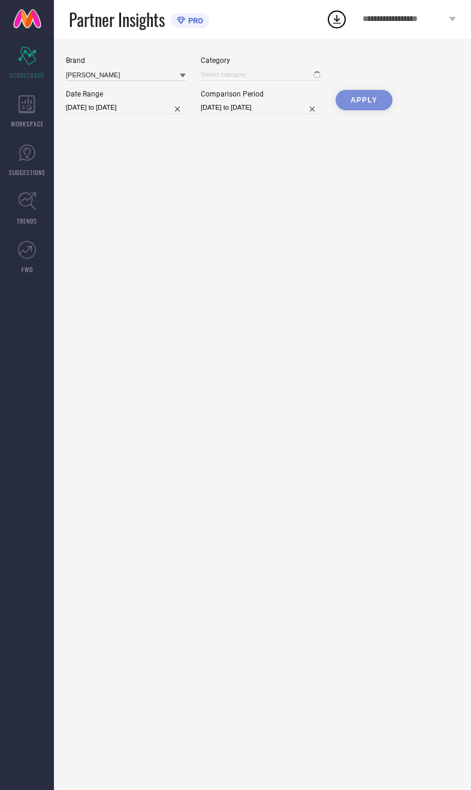
type input "All"
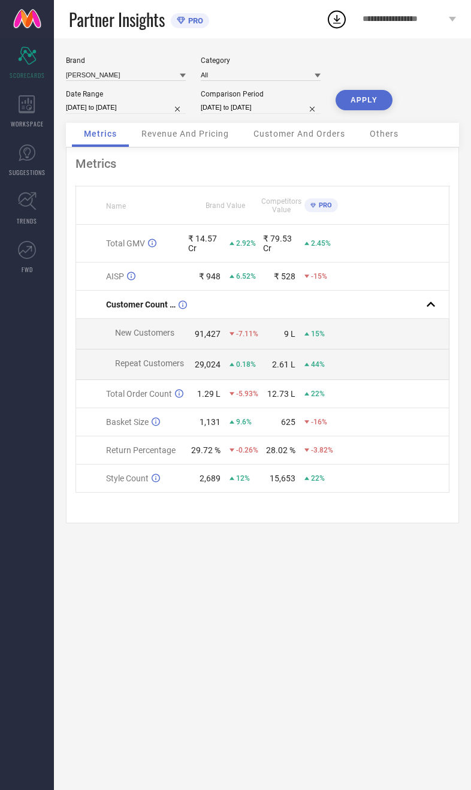
select select "2025"
select select "1"
select select "2025"
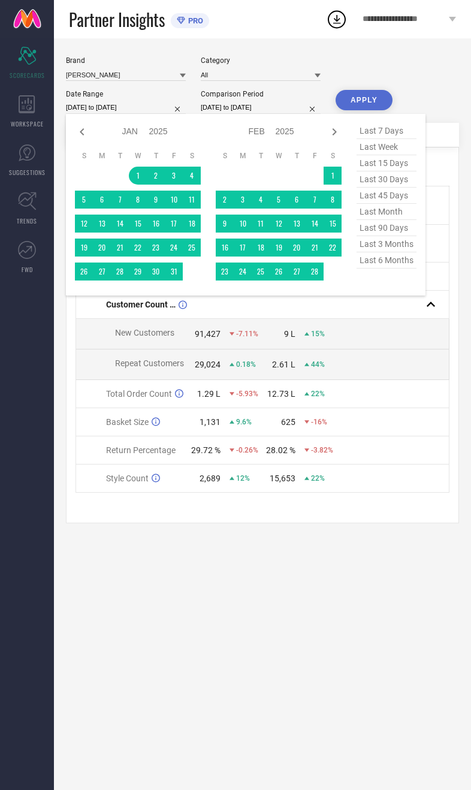
click at [401, 186] on span "last 30 days" at bounding box center [387, 179] width 60 height 16
type input "[DATE] to [DATE]"
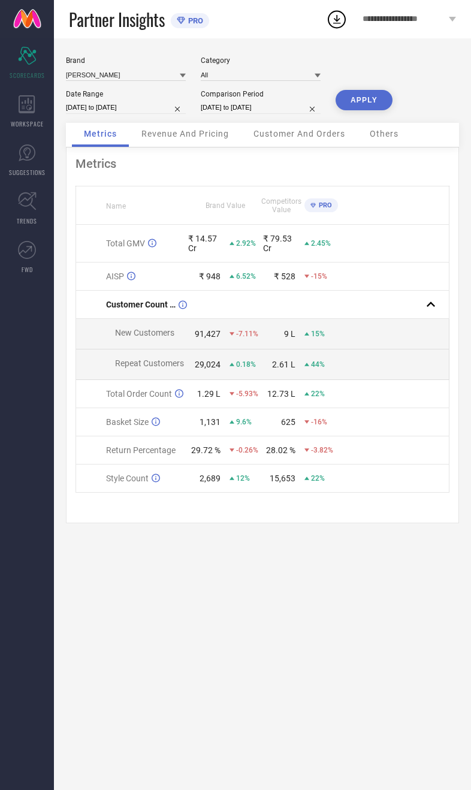
select select "7"
select select "2025"
select select "8"
select select "2025"
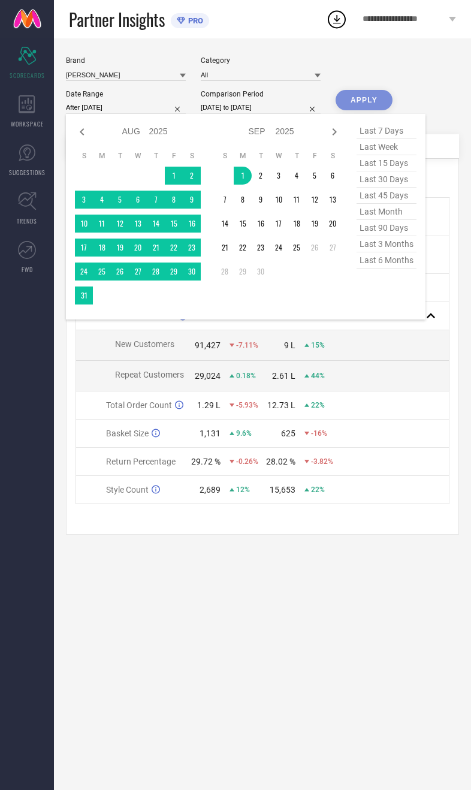
type input "[DATE] to [DATE]"
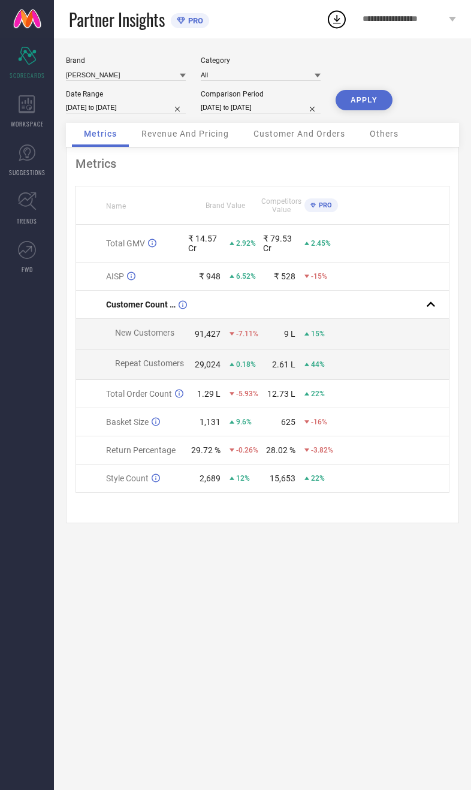
select select "2024"
select select "1"
select select "2024"
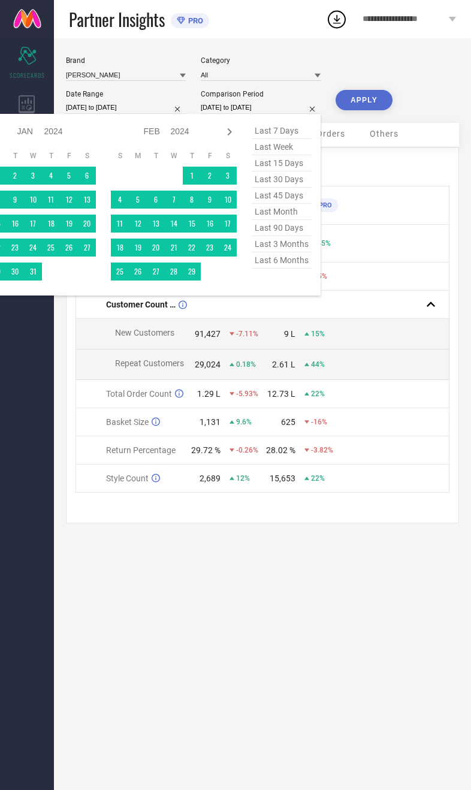
click at [232, 139] on icon at bounding box center [229, 132] width 14 height 14
select select "1"
select select "2024"
select select "2"
select select "2024"
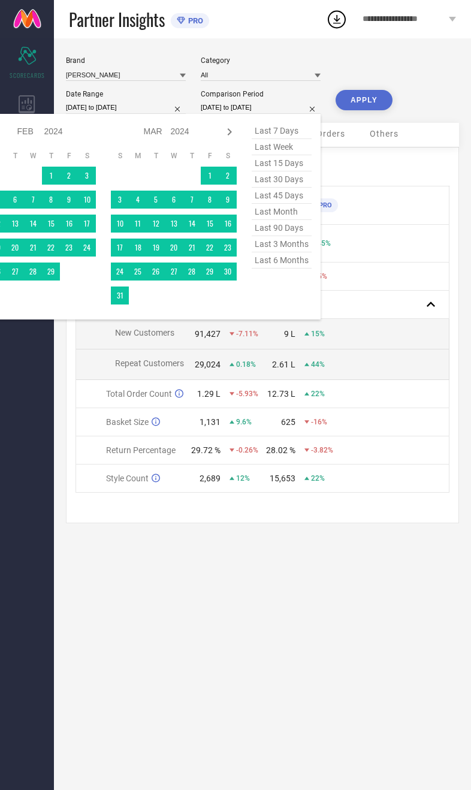
click at [228, 139] on icon at bounding box center [229, 132] width 14 height 14
select select "2"
select select "2024"
select select "3"
select select "2024"
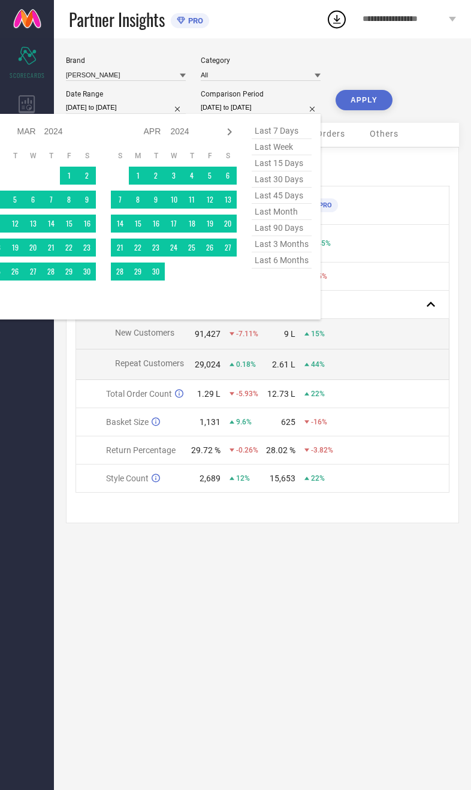
click at [224, 139] on icon at bounding box center [229, 132] width 14 height 14
select select "3"
select select "2024"
select select "4"
select select "2024"
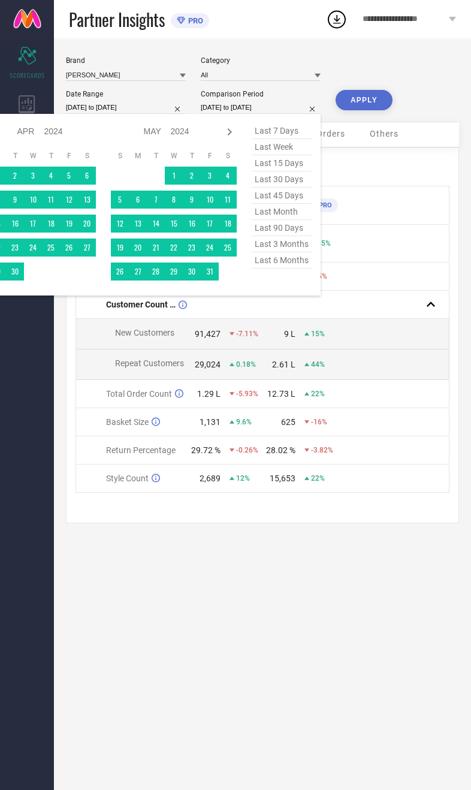
click at [213, 140] on div "Jan Feb Mar Apr May Jun [DATE] Aug Sep Oct Nov [DATE] 2015 2016 2017 2018 2019 …" at bounding box center [167, 131] width 112 height 17
click at [222, 139] on icon at bounding box center [229, 132] width 14 height 14
select select "4"
select select "2024"
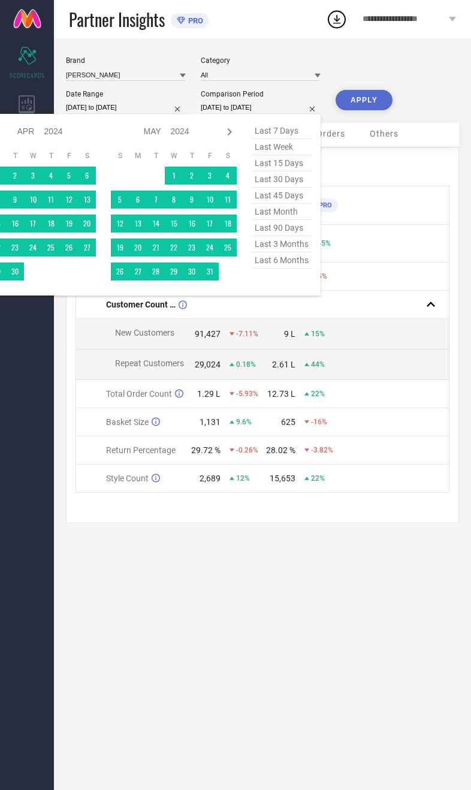
select select "5"
select select "2024"
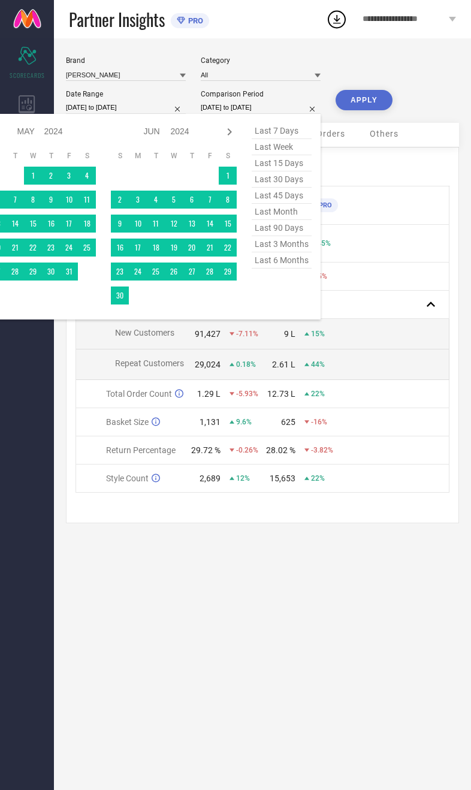
click at [228, 138] on icon at bounding box center [229, 132] width 14 height 14
select select "5"
select select "2024"
select select "6"
select select "2024"
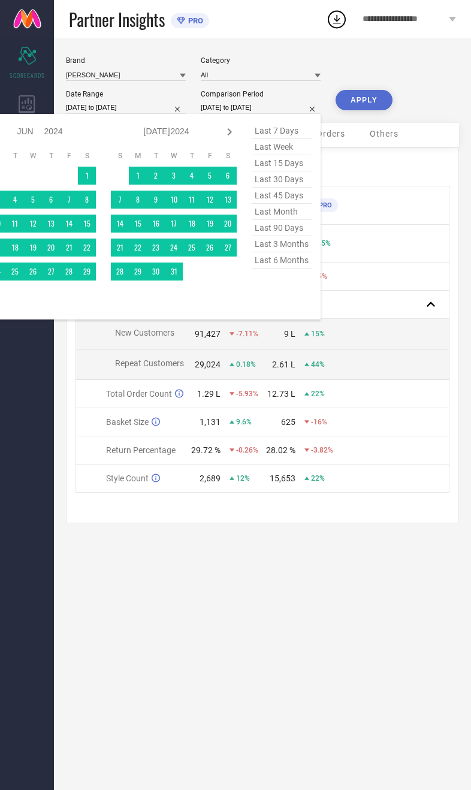
click at [226, 139] on icon at bounding box center [229, 132] width 14 height 14
select select "6"
select select "2024"
select select "7"
select select "2024"
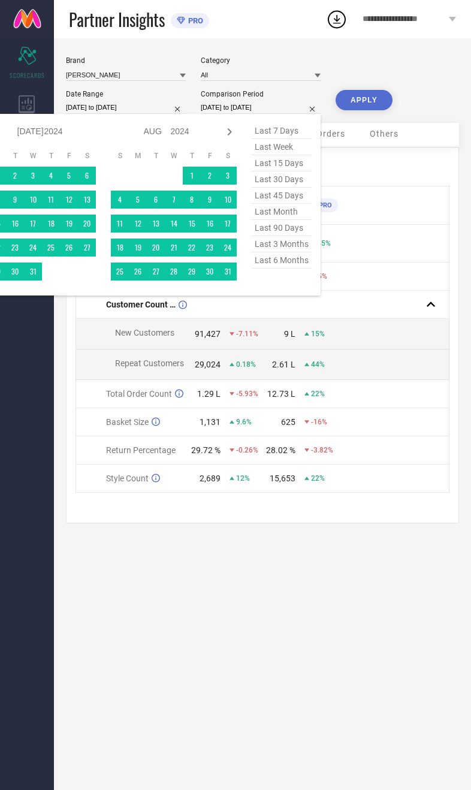
click at [224, 135] on icon at bounding box center [229, 132] width 14 height 14
select select "7"
select select "2024"
select select "8"
select select "2024"
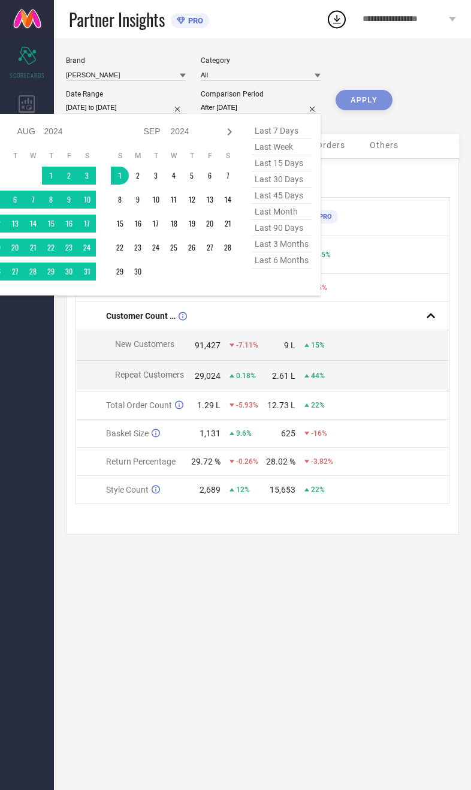
type input "[DATE] to [DATE]"
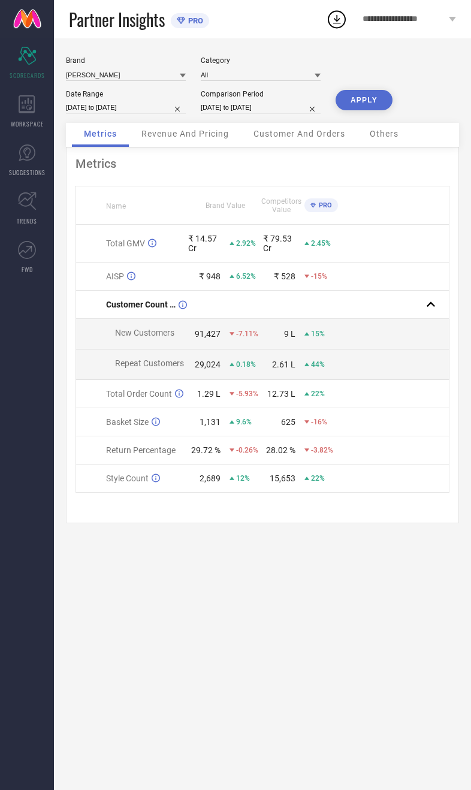
click at [366, 102] on button "APPLY" at bounding box center [364, 100] width 57 height 20
click at [200, 147] on div "Revenue And Pricing" at bounding box center [185, 135] width 112 height 24
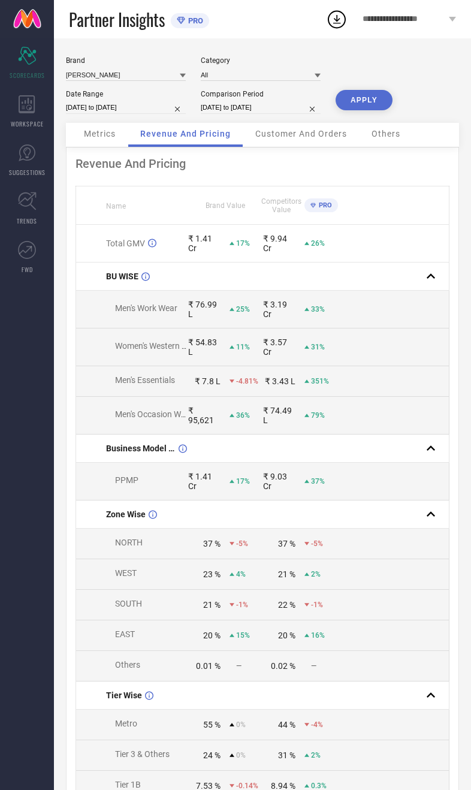
click at [103, 135] on span "Metrics" at bounding box center [100, 134] width 32 height 10
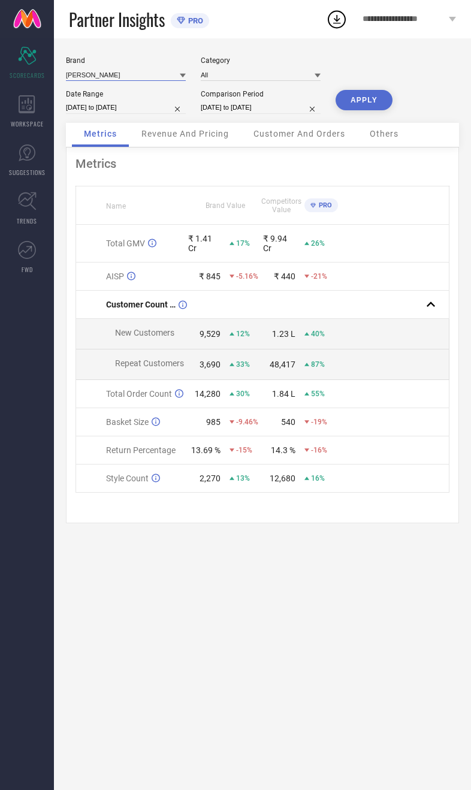
click at [122, 81] on input at bounding box center [126, 74] width 120 height 13
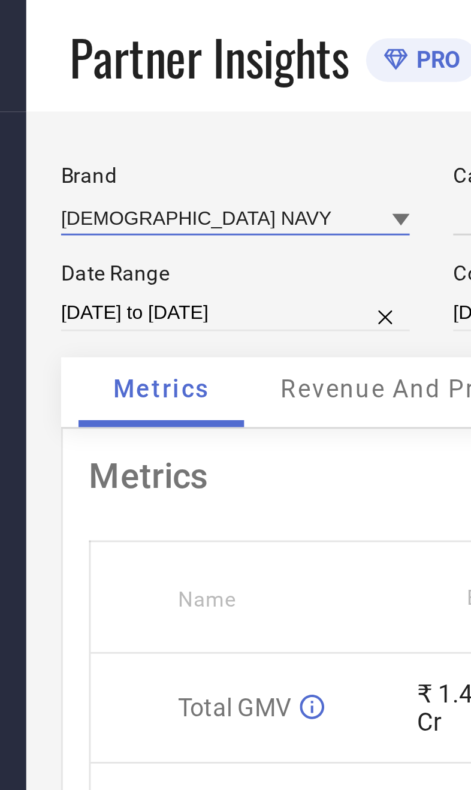
type input "All"
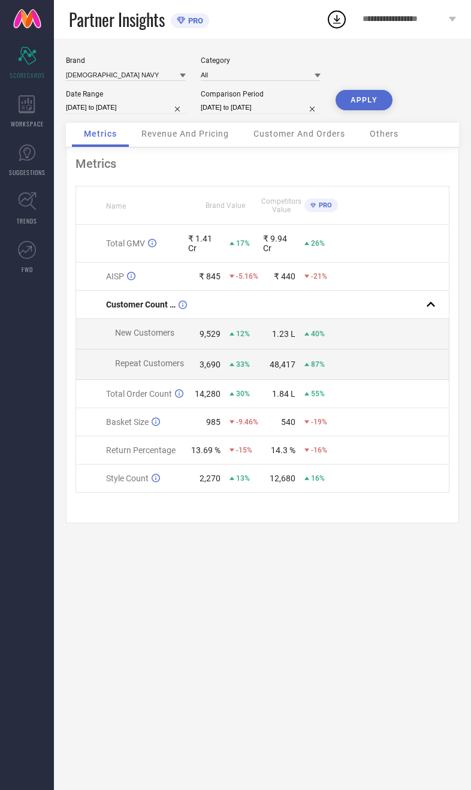
click at [365, 100] on button "APPLY" at bounding box center [364, 100] width 57 height 20
click at [208, 138] on span "Revenue And Pricing" at bounding box center [185, 134] width 88 height 10
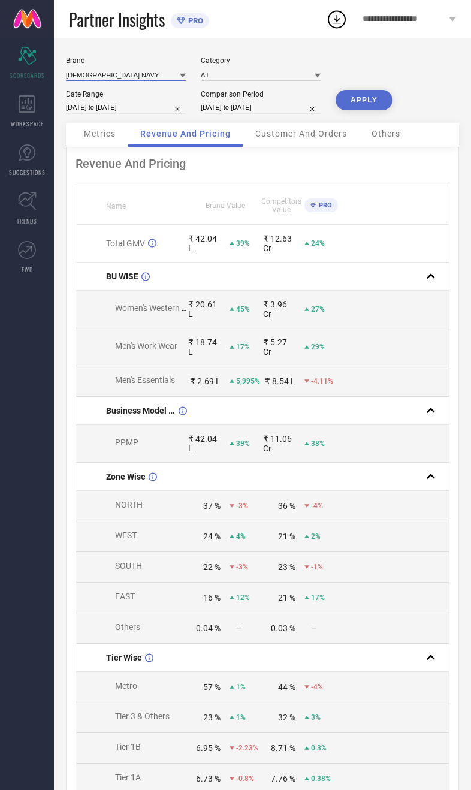
click at [120, 79] on input at bounding box center [126, 74] width 120 height 13
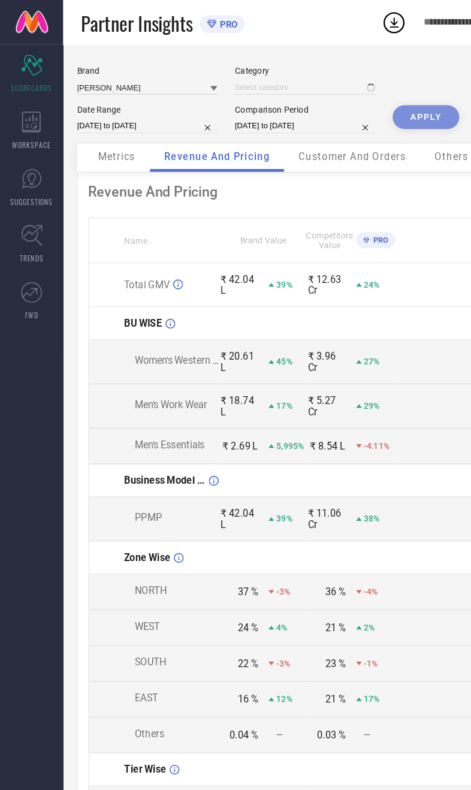
click at [373, 104] on div "APPLY" at bounding box center [364, 106] width 57 height 33
type input "All"
click at [360, 101] on button "APPLY" at bounding box center [364, 100] width 57 height 20
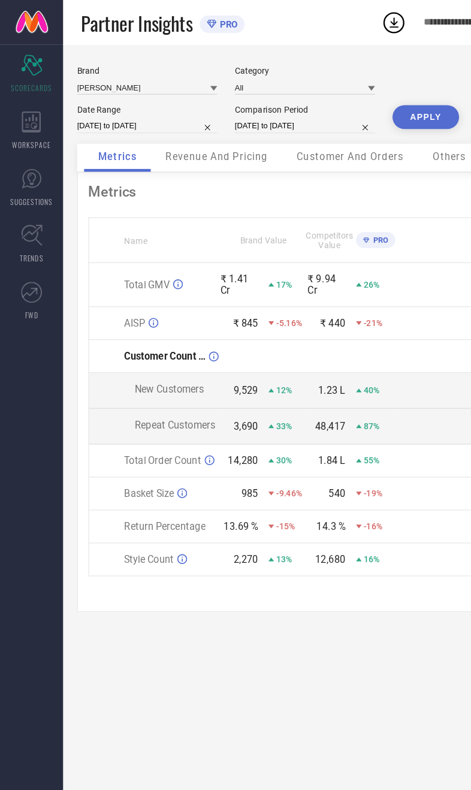
click at [34, 121] on span "WORKSPACE" at bounding box center [27, 123] width 33 height 9
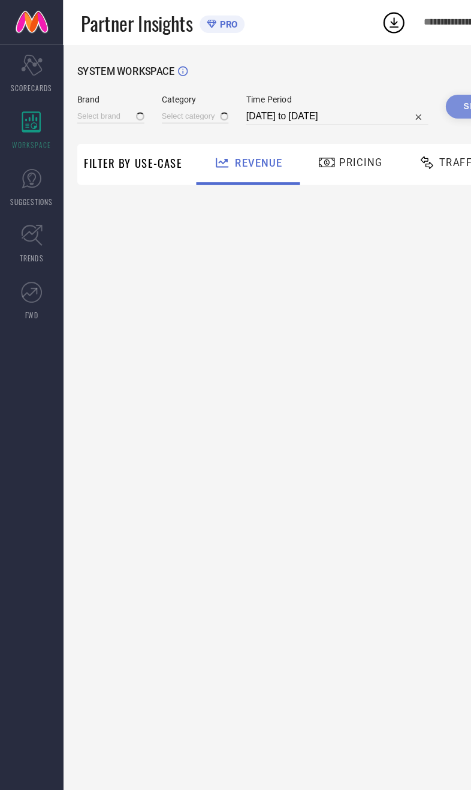
type input "[DEMOGRAPHIC_DATA] NAVY"
type input "All"
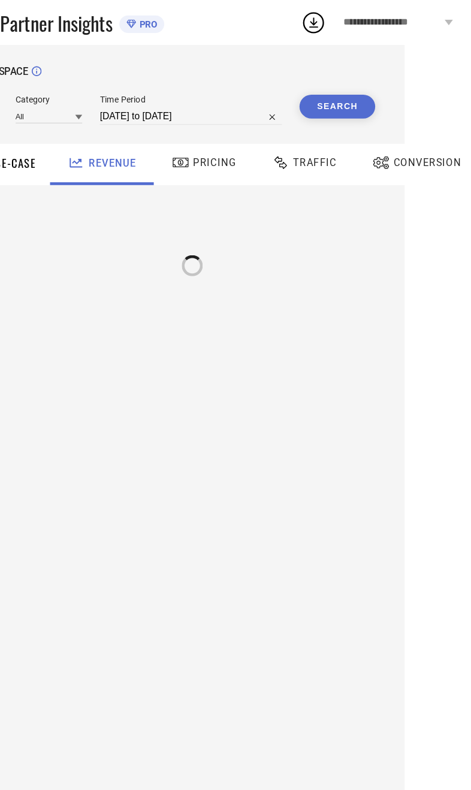
scroll to position [0, 62]
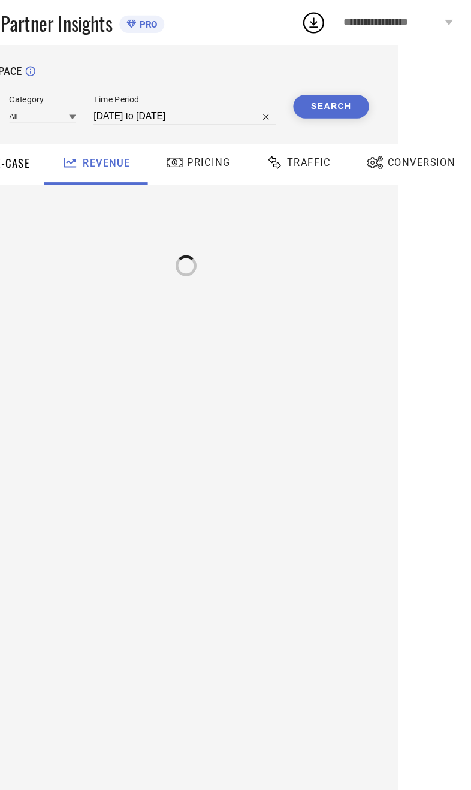
click at [314, 140] on span "Traffic" at bounding box center [332, 139] width 37 height 10
click at [319, 99] on button "Search" at bounding box center [351, 91] width 65 height 20
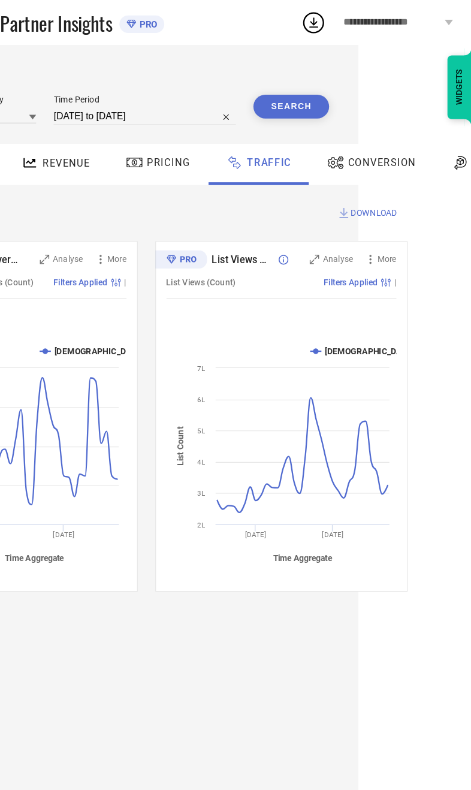
scroll to position [0, 98]
click at [364, 143] on span "Conversion" at bounding box center [393, 139] width 58 height 10
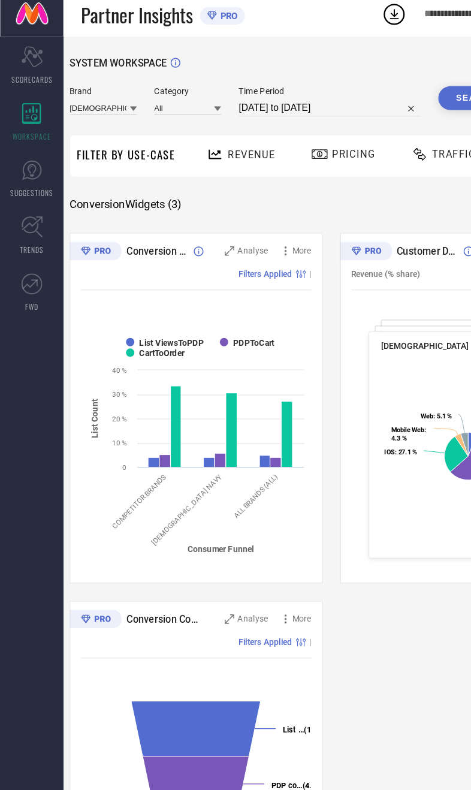
scroll to position [0, 0]
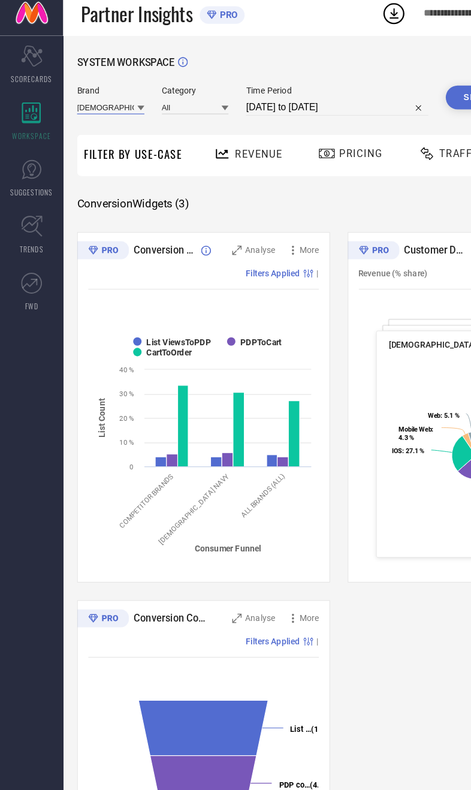
click at [96, 96] on input at bounding box center [95, 99] width 58 height 13
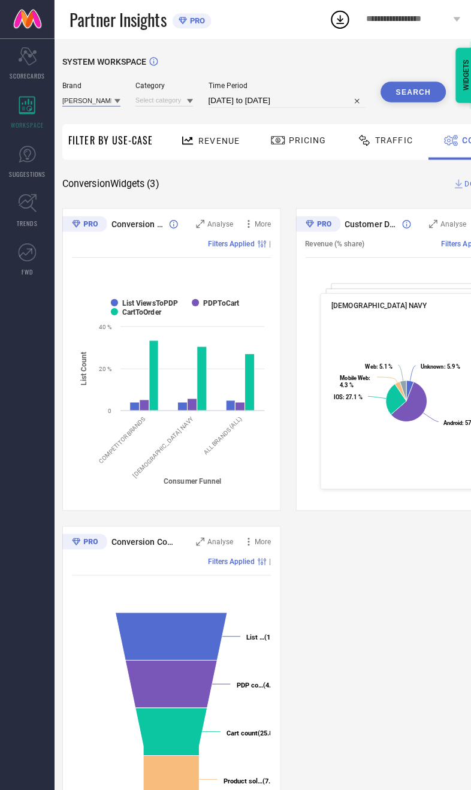
scroll to position [0, 2]
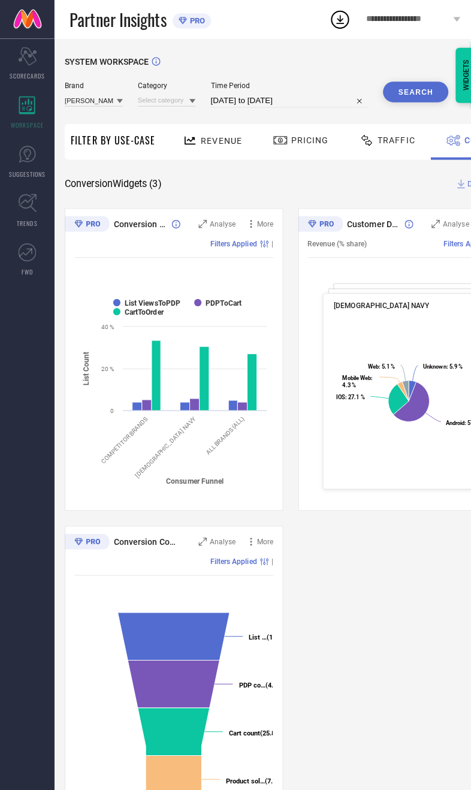
click at [224, 155] on div "Revenue" at bounding box center [210, 140] width 89 height 35
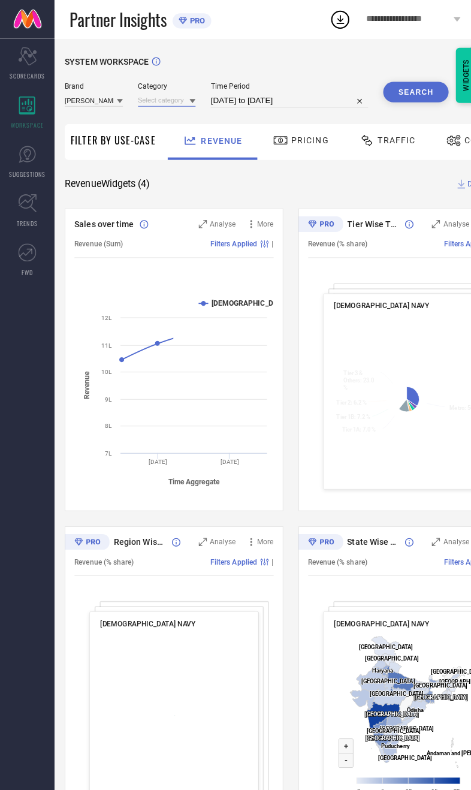
click at [159, 101] on input at bounding box center [166, 99] width 58 height 13
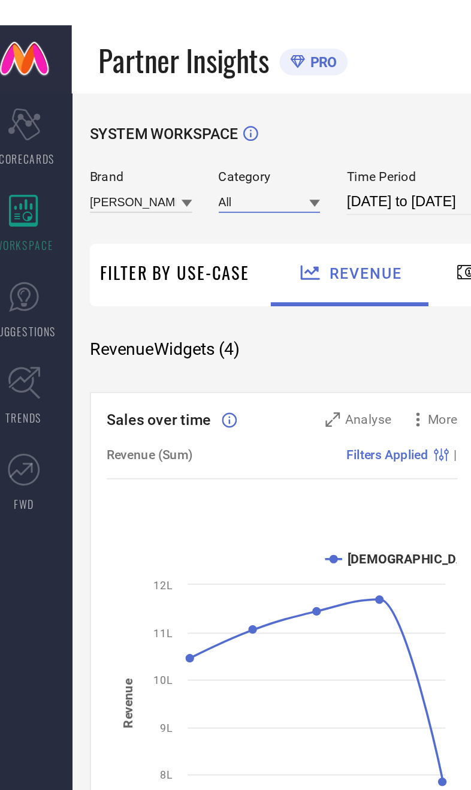
scroll to position [0, 0]
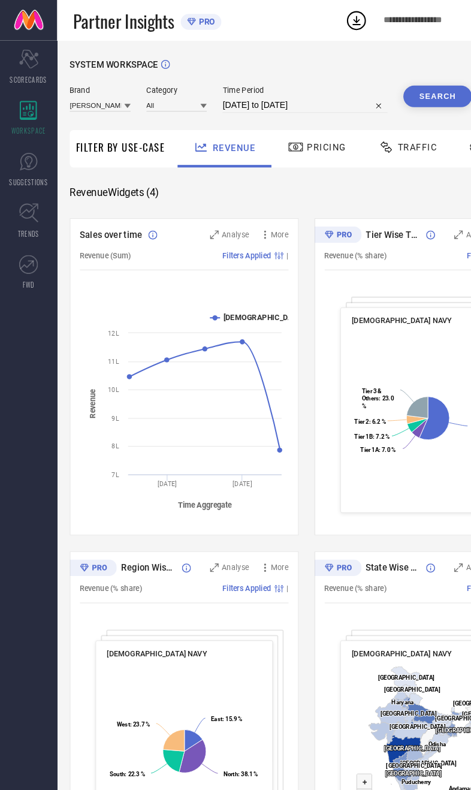
click at [408, 95] on button "Search" at bounding box center [413, 91] width 65 height 20
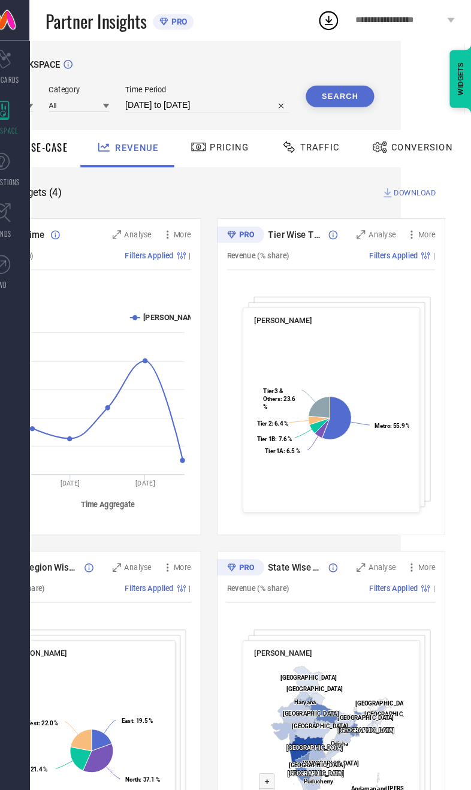
scroll to position [0, 67]
click at [399, 150] on div "Conversion" at bounding box center [415, 140] width 106 height 35
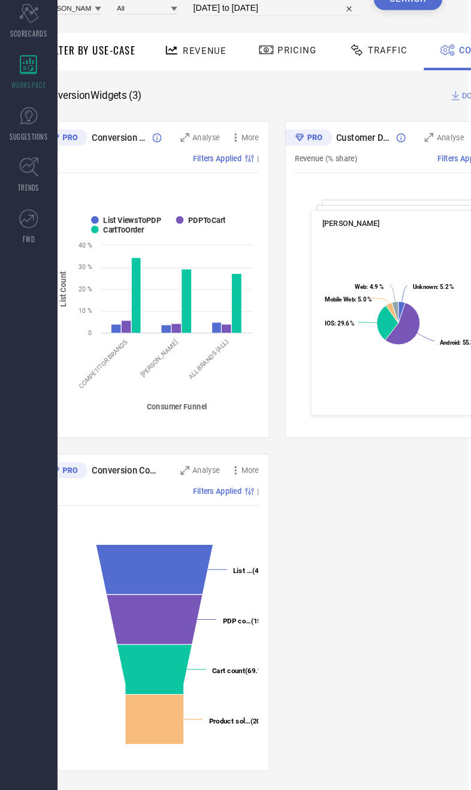
scroll to position [49, 28]
